Goal: Find specific page/section: Find specific page/section

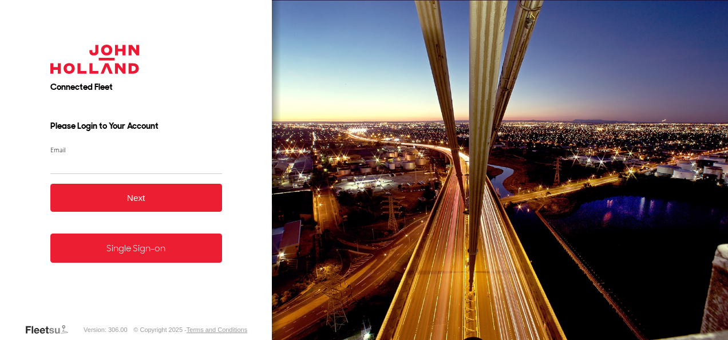
click at [132, 256] on link "Single Sign-on" at bounding box center [136, 247] width 172 height 29
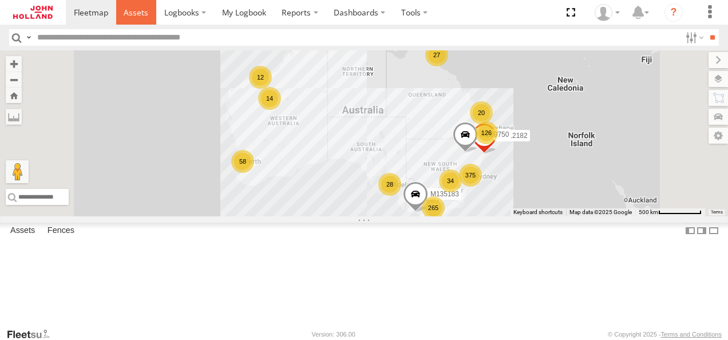
click at [138, 11] on span at bounding box center [136, 12] width 25 height 11
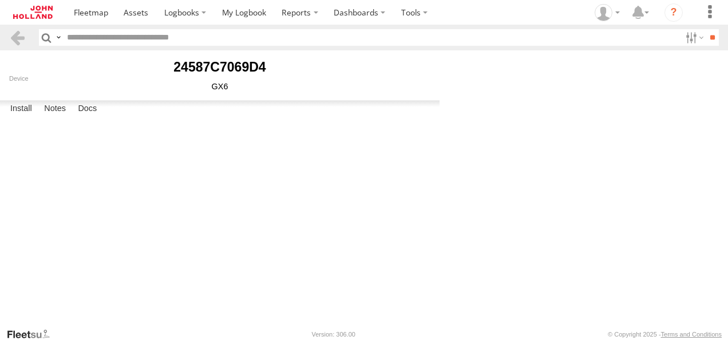
select select "******"
